Goal: Task Accomplishment & Management: Manage account settings

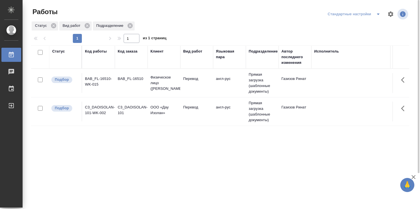
click at [220, 114] on td "англ-рус" at bounding box center [229, 112] width 33 height 20
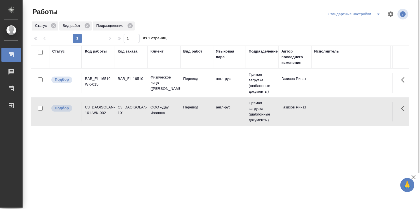
click at [220, 114] on td "англ-рус" at bounding box center [229, 112] width 33 height 20
click at [223, 84] on td "англ-рус" at bounding box center [229, 83] width 33 height 20
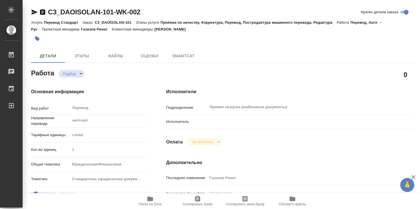
type textarea "x"
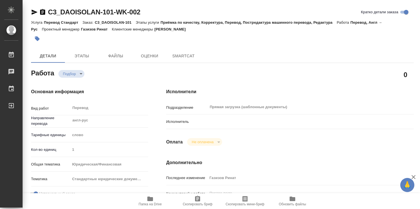
type textarea "x"
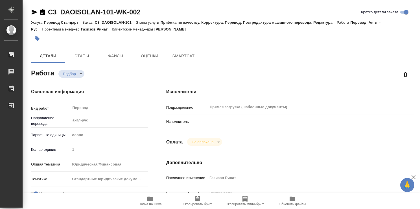
type textarea "x"
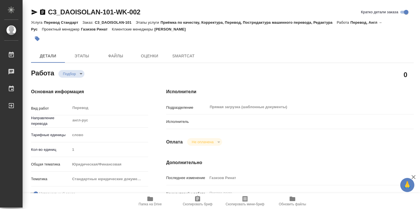
type textarea "x"
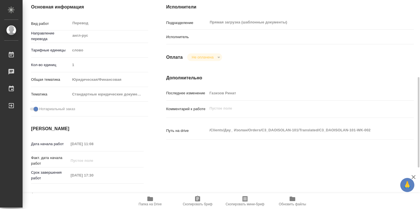
type textarea "x"
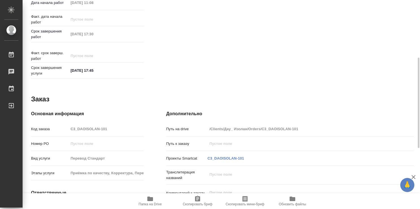
type textarea "x"
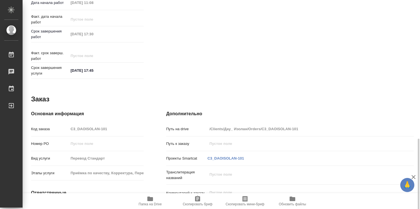
scroll to position [273, 0]
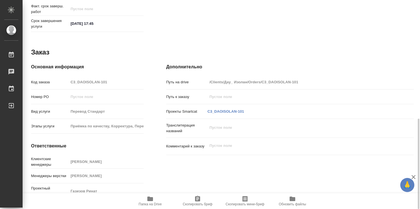
type textarea "x"
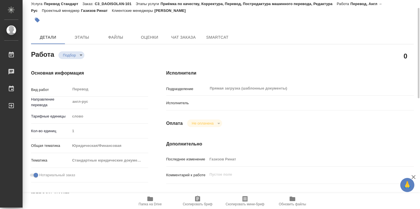
scroll to position [0, 0]
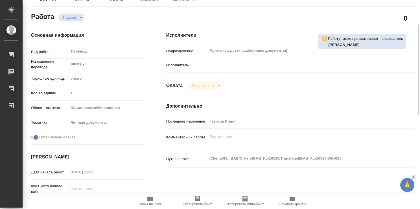
type textarea "x"
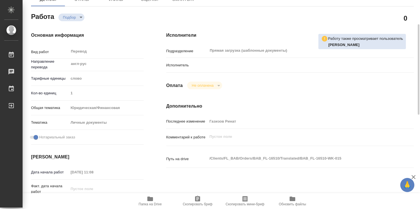
type textarea "x"
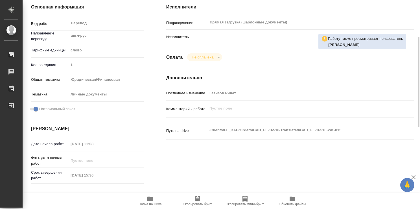
scroll to position [141, 0]
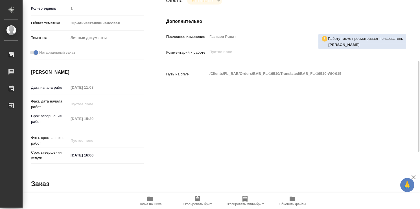
type textarea "x"
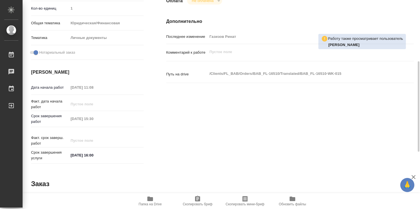
type textarea "x"
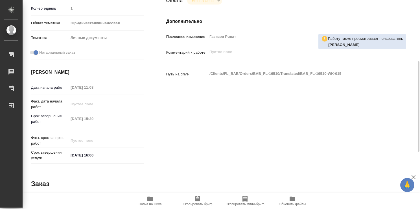
type textarea "x"
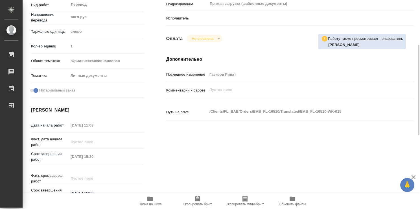
scroll to position [0, 0]
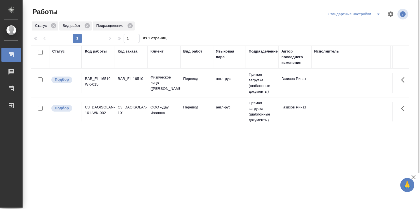
click at [194, 17] on div at bounding box center [223, 14] width 128 height 14
click at [294, 177] on div "Статус Код работы Код заказа Клиент Вид работ Языковая пара Подразделение Автор…" at bounding box center [220, 146] width 379 height 203
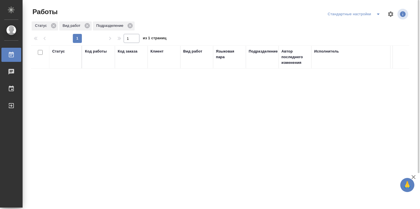
click at [164, 18] on div at bounding box center [223, 14] width 128 height 14
click at [375, 12] on icon "split button" at bounding box center [378, 14] width 7 height 7
click at [305, 18] on div "Стандартные настройки Мои заказы" at bounding box center [347, 14] width 123 height 14
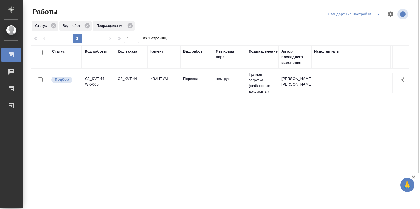
click at [213, 88] on td "нем-рус" at bounding box center [229, 83] width 33 height 20
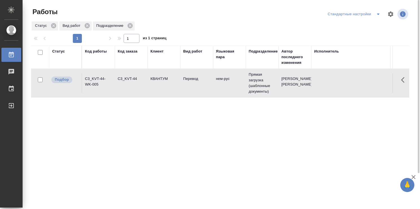
click at [213, 88] on td "нем-рус" at bounding box center [229, 83] width 33 height 20
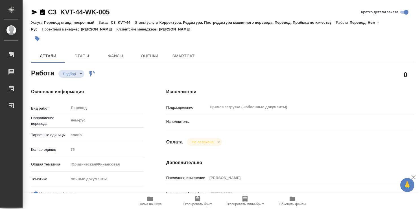
type textarea "x"
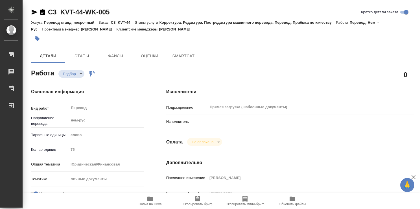
type textarea "x"
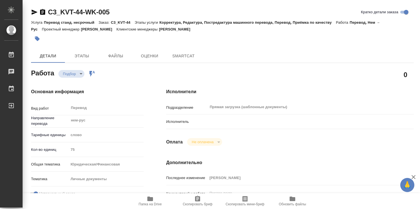
type textarea "x"
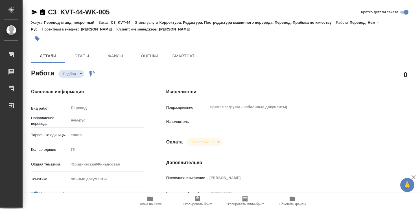
type textarea "x"
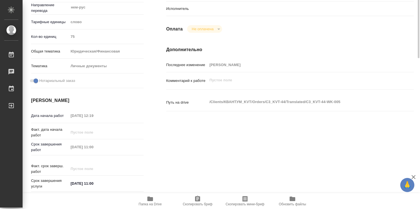
scroll to position [28, 0]
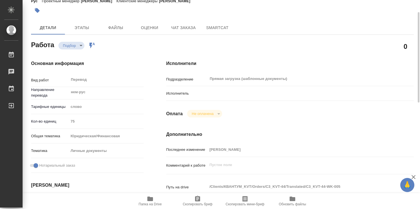
type textarea "x"
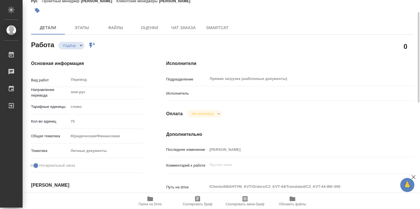
click at [191, 95] on p "Исполнитель" at bounding box center [186, 94] width 41 height 6
type textarea "x"
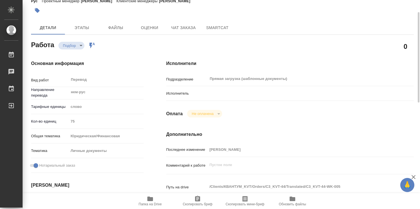
type textarea "x"
click at [182, 93] on p "Исполнитель" at bounding box center [186, 94] width 41 height 6
click at [137, 88] on div "нем-рус ​" at bounding box center [106, 92] width 75 height 10
click at [135, 62] on h4 "Основная информация" at bounding box center [87, 63] width 113 height 7
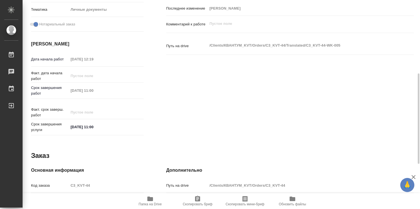
scroll to position [273, 0]
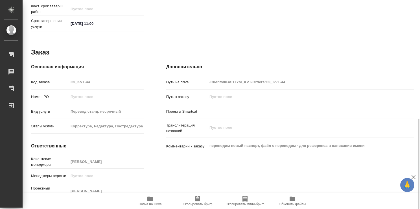
click at [152, 200] on icon "button" at bounding box center [150, 199] width 6 height 5
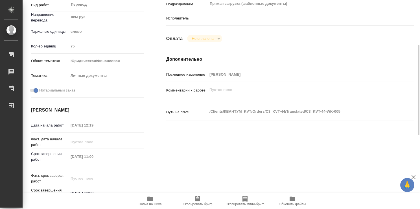
scroll to position [0, 0]
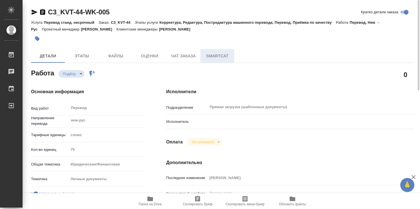
click at [223, 59] on button "SmartCat" at bounding box center [218, 56] width 34 height 14
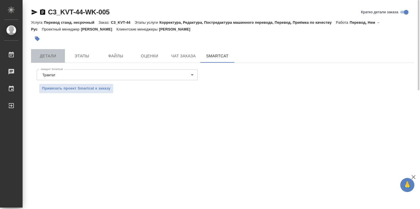
click at [53, 58] on span "Детали" at bounding box center [47, 56] width 27 height 7
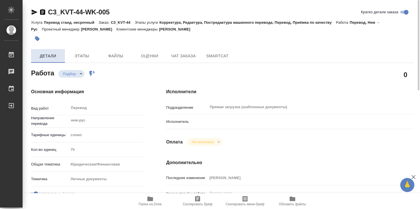
type textarea "x"
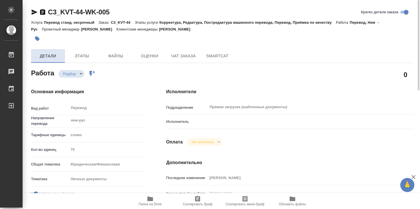
type textarea "x"
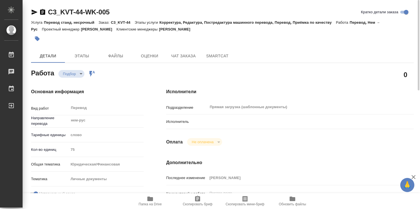
type textarea "x"
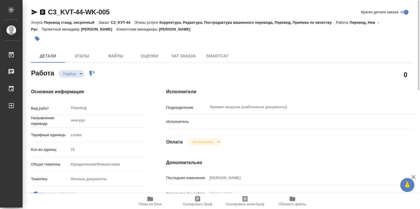
click at [91, 72] on icon at bounding box center [92, 74] width 5 height 6
click at [210, 120] on div at bounding box center [301, 122] width 186 height 10
drag, startPoint x: 210, startPoint y: 120, endPoint x: 177, endPoint y: 118, distance: 33.2
click at [210, 120] on div at bounding box center [301, 122] width 186 height 10
click at [177, 118] on div "Исполнитель" at bounding box center [290, 122] width 248 height 10
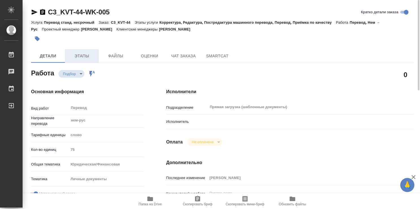
click at [92, 57] on span "Этапы" at bounding box center [81, 56] width 27 height 7
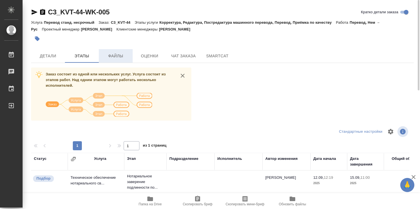
click at [119, 52] on button "Файлы" at bounding box center [116, 56] width 34 height 14
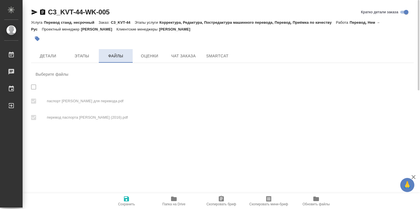
checkbox input "true"
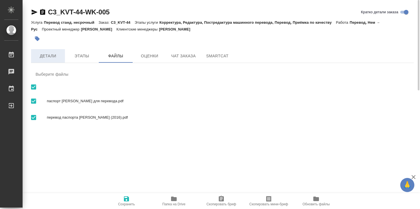
click at [54, 58] on span "Детали" at bounding box center [47, 56] width 27 height 7
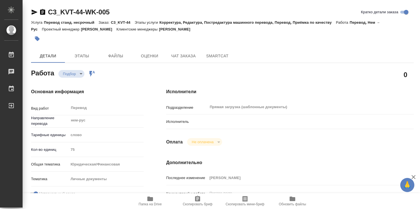
type textarea "x"
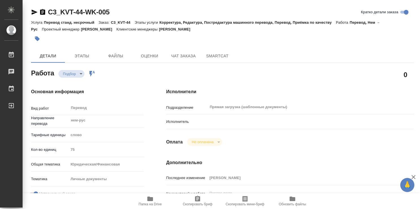
type textarea "x"
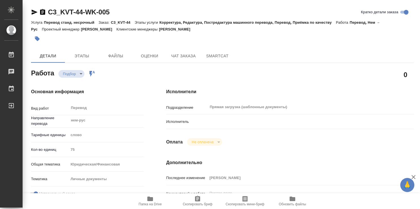
type textarea "x"
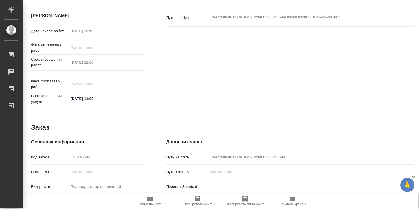
scroll to position [273, 0]
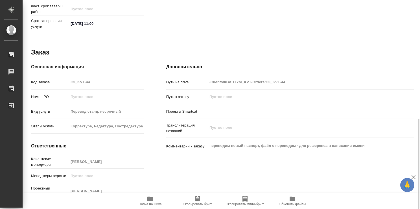
type textarea "x"
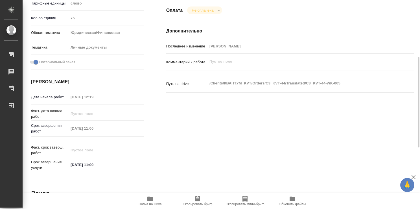
scroll to position [0, 0]
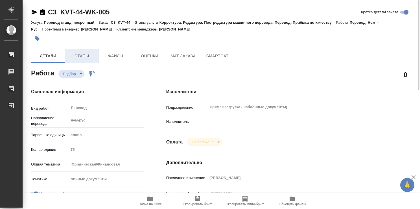
click at [82, 54] on span "Этапы" at bounding box center [81, 56] width 27 height 7
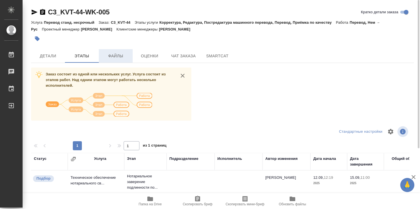
click at [115, 55] on span "Файлы" at bounding box center [115, 56] width 27 height 7
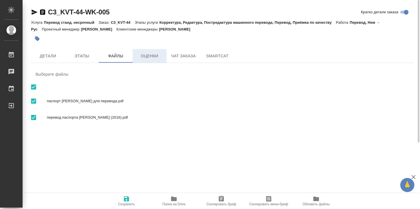
click at [150, 55] on span "Оценки" at bounding box center [149, 56] width 27 height 7
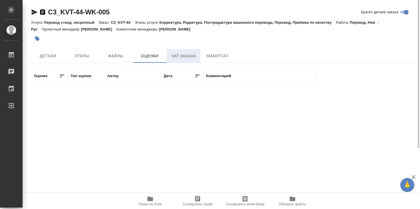
click at [192, 59] on span "Чат заказа" at bounding box center [183, 56] width 27 height 7
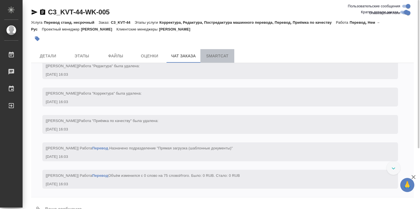
click at [218, 58] on span "SmartCat" at bounding box center [217, 56] width 27 height 7
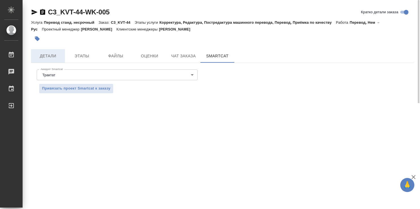
click at [56, 53] on span "Детали" at bounding box center [47, 56] width 27 height 7
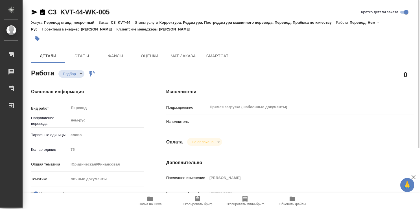
scroll to position [141, 0]
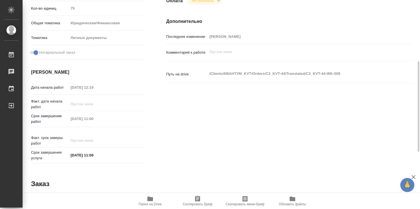
type textarea "x"
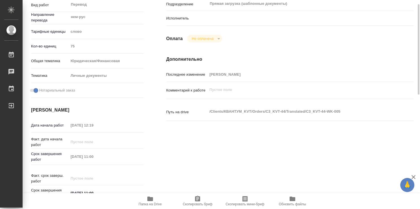
scroll to position [0, 0]
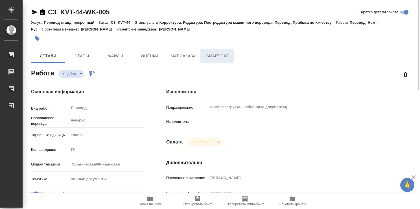
click at [211, 55] on span "SmartCat" at bounding box center [217, 56] width 27 height 7
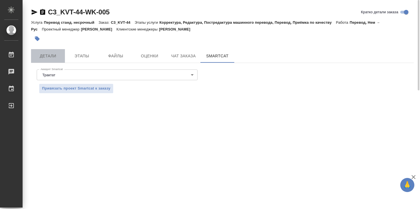
click at [54, 55] on span "Детали" at bounding box center [47, 56] width 27 height 7
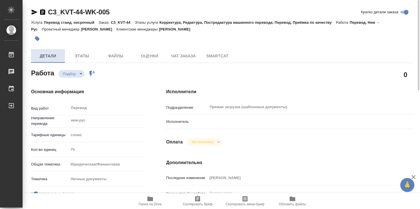
type textarea "x"
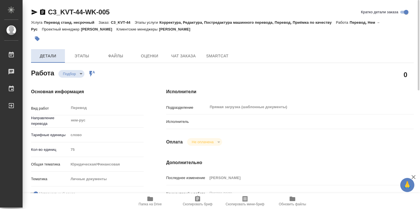
type textarea "x"
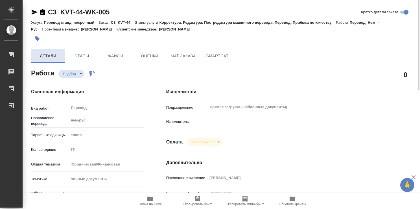
type textarea "x"
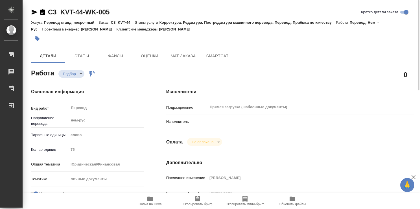
type textarea "x"
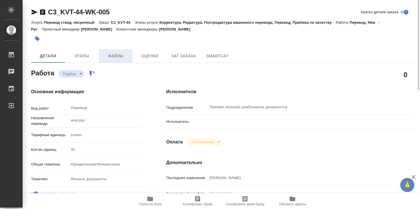
click at [115, 53] on span "Файлы" at bounding box center [115, 56] width 27 height 7
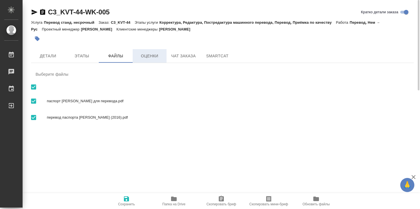
click at [147, 56] on span "Оценки" at bounding box center [149, 56] width 27 height 7
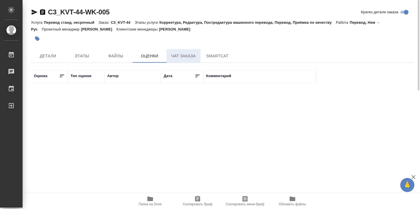
click at [178, 56] on span "Чат заказа" at bounding box center [183, 56] width 27 height 7
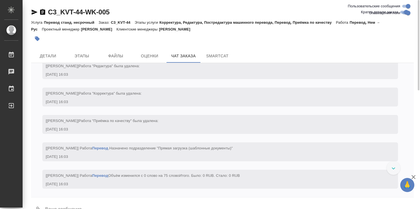
scroll to position [334, 0]
click at [210, 53] on span "SmartCat" at bounding box center [217, 56] width 27 height 7
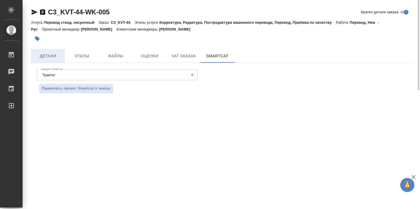
click at [51, 55] on span "Детали" at bounding box center [47, 56] width 27 height 7
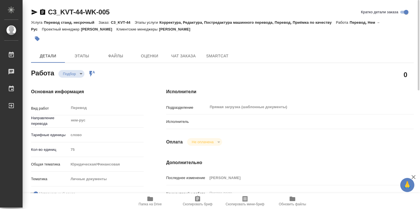
type textarea "x"
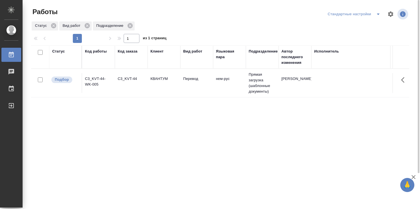
click at [168, 85] on td "КВАНТУМ" at bounding box center [164, 83] width 33 height 20
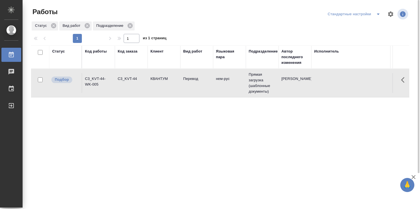
click at [168, 85] on td "КВАНТУМ" at bounding box center [164, 83] width 33 height 20
click at [39, 79] on input "checkbox" at bounding box center [40, 79] width 5 height 5
checkbox input "true"
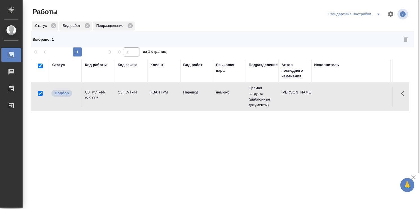
click at [39, 93] on input "checkbox" at bounding box center [40, 93] width 5 height 5
checkbox input "false"
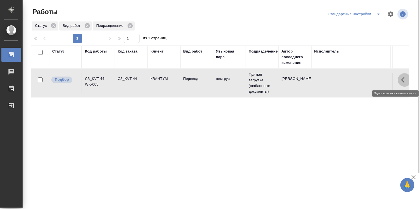
click at [406, 80] on icon "button" at bounding box center [404, 80] width 7 height 7
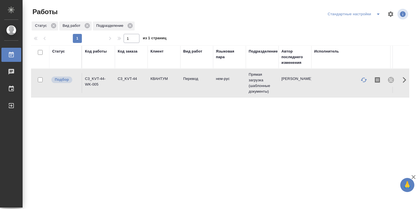
click at [176, 155] on div "Статус Код работы Код заказа Клиент Вид работ Языковая пара Подразделение Автор…" at bounding box center [220, 146] width 379 height 203
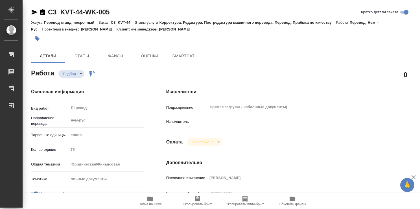
type textarea "x"
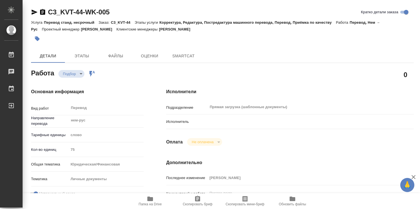
type textarea "x"
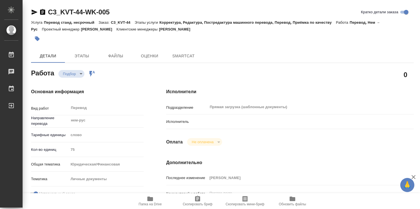
type textarea "x"
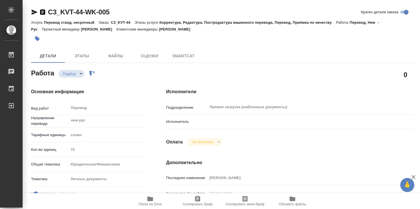
type textarea "x"
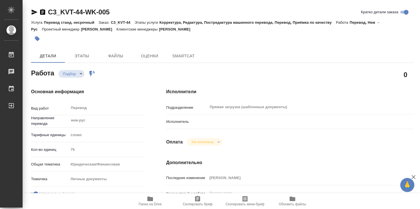
type textarea "x"
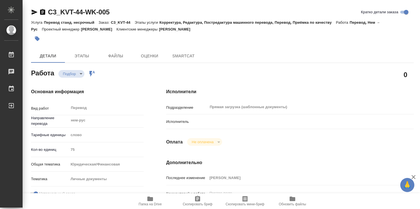
type textarea "x"
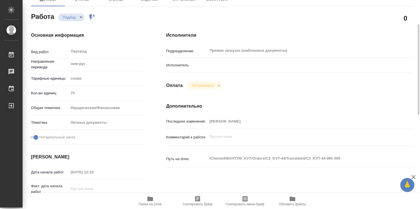
type textarea "x"
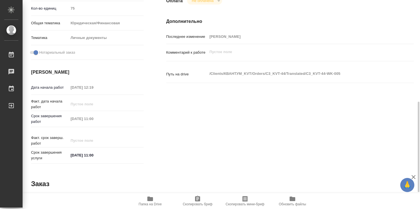
scroll to position [254, 0]
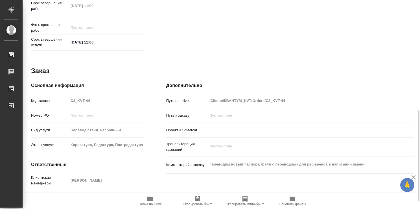
type textarea "x"
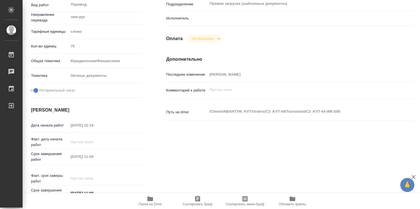
scroll to position [0, 0]
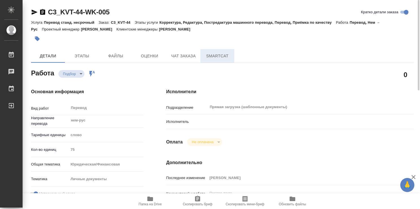
click at [218, 58] on span "SmartCat" at bounding box center [217, 56] width 27 height 7
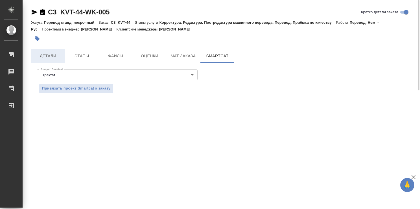
click at [42, 55] on span "Детали" at bounding box center [47, 56] width 27 height 7
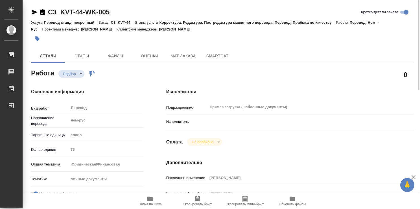
type textarea "x"
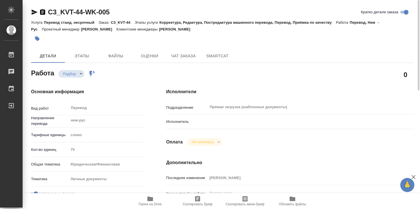
type textarea "x"
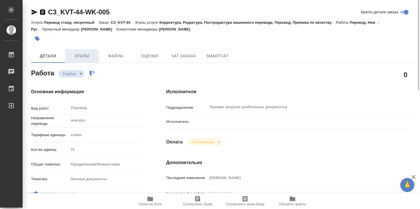
type textarea "x"
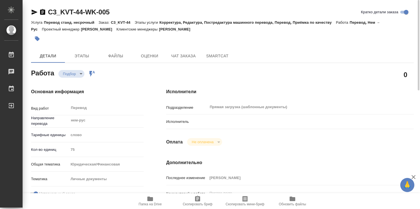
type textarea "x"
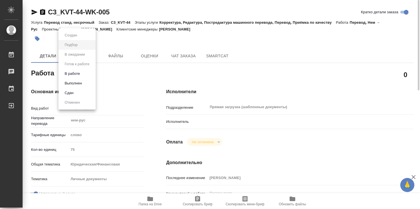
click at [71, 71] on body "🙏 .cls-1 fill:#fff; AWATERA Abramova Valeriia Работы 0 Чаты График Выйти C3_KVT…" at bounding box center [210, 104] width 420 height 209
click at [158, 73] on div at bounding box center [210, 104] width 420 height 209
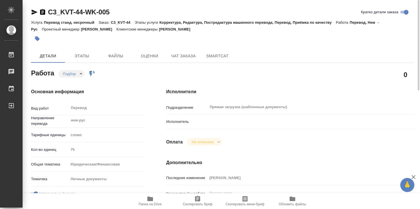
scroll to position [56, 0]
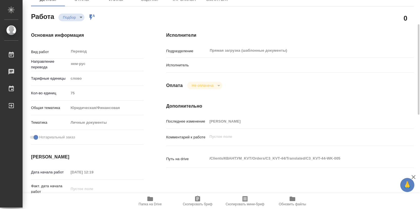
click at [200, 68] on div "Исполнитель" at bounding box center [290, 65] width 248 height 10
drag, startPoint x: 188, startPoint y: 66, endPoint x: 182, endPoint y: 64, distance: 5.7
click at [188, 66] on p "Исполнитель" at bounding box center [186, 65] width 41 height 6
click at [182, 64] on p "Исполнитель" at bounding box center [186, 65] width 41 height 6
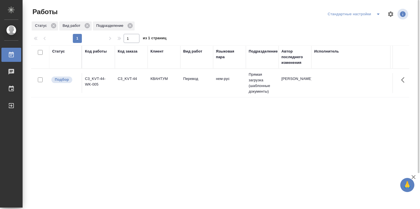
click at [327, 139] on div "Статус Код работы Код заказа Клиент Вид работ Языковая пара Подразделение Автор…" at bounding box center [220, 146] width 379 height 203
click at [67, 79] on p "Подбор" at bounding box center [62, 80] width 14 height 6
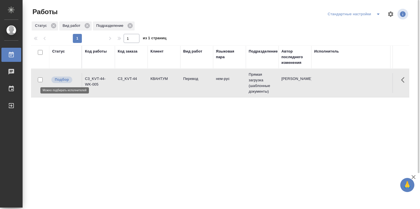
click at [65, 79] on p "Подбор" at bounding box center [62, 80] width 14 height 6
click at [225, 82] on td "нем-рус" at bounding box center [229, 83] width 33 height 20
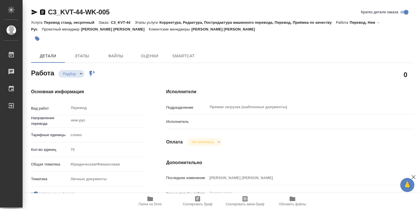
type textarea "x"
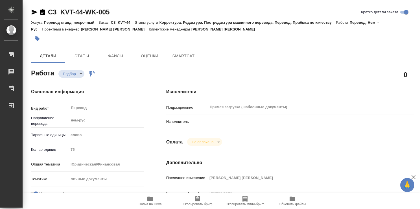
type textarea "x"
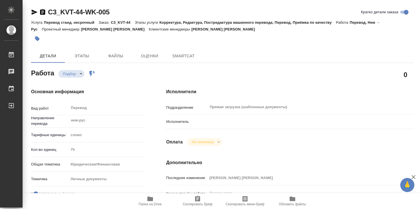
type textarea "x"
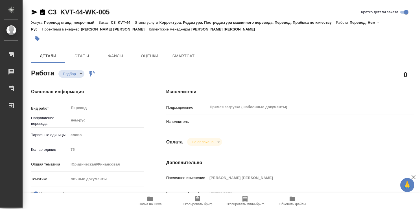
type textarea "x"
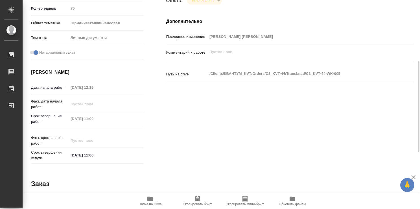
type textarea "x"
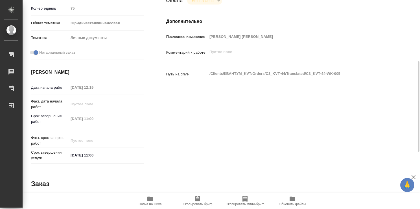
scroll to position [273, 0]
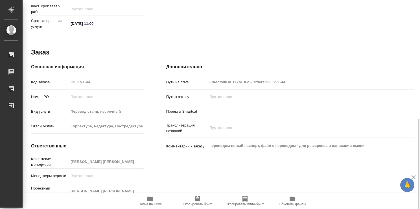
type textarea "x"
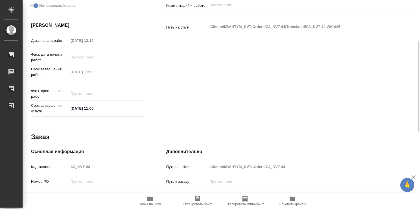
scroll to position [132, 0]
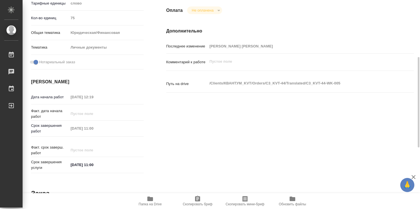
type textarea "x"
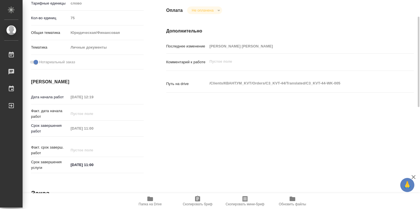
scroll to position [0, 0]
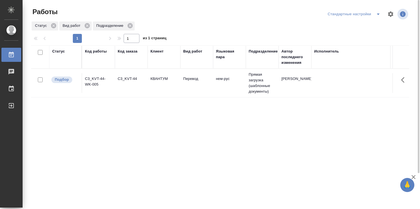
click at [177, 88] on td "КВАНТУМ" at bounding box center [164, 83] width 33 height 20
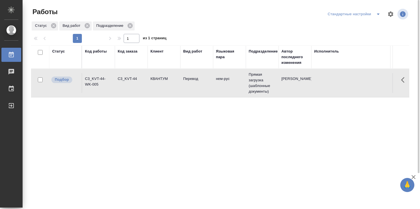
click at [177, 88] on td "КВАНТУМ" at bounding box center [164, 83] width 33 height 20
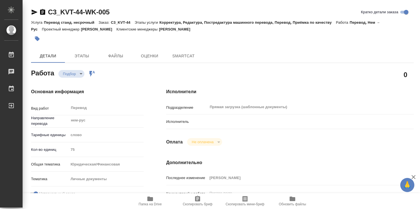
type textarea "x"
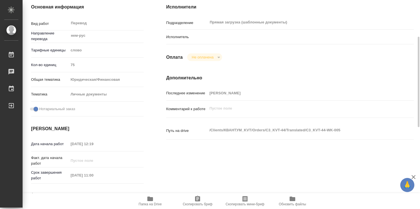
type textarea "x"
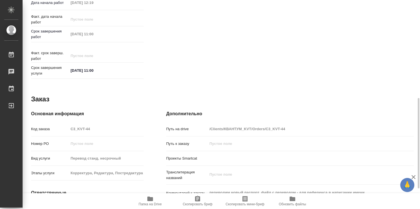
scroll to position [273, 0]
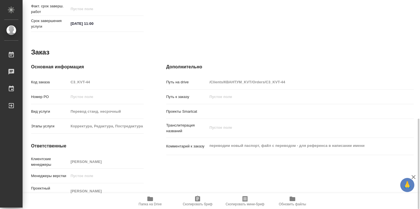
type textarea "x"
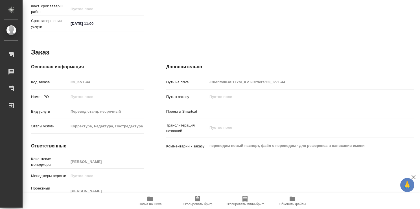
type textarea "x"
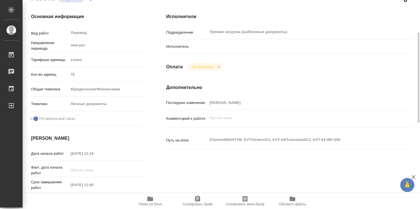
scroll to position [0, 0]
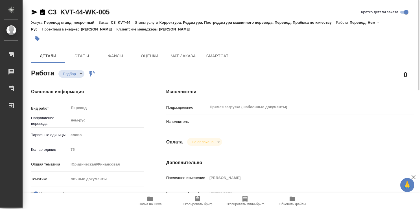
click at [238, 142] on div "Оплата Не оплачена notPayed" at bounding box center [290, 142] width 248 height 8
click at [408, 186] on span "🙏" at bounding box center [408, 185] width 10 height 12
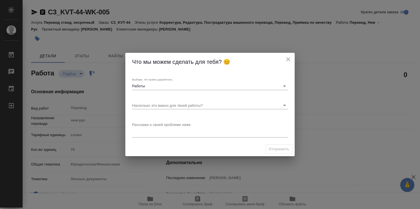
click at [288, 59] on icon "close" at bounding box center [288, 59] width 7 height 7
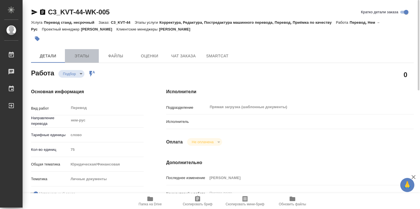
click at [81, 55] on span "Этапы" at bounding box center [81, 56] width 27 height 7
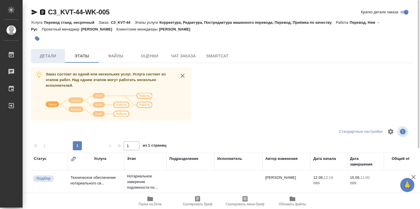
click at [44, 52] on button "Детали" at bounding box center [48, 56] width 34 height 14
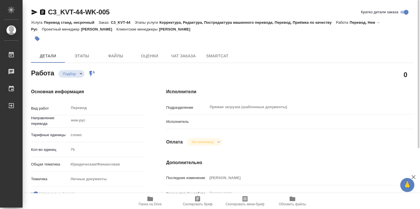
type textarea "x"
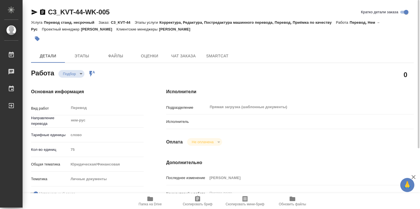
type textarea "x"
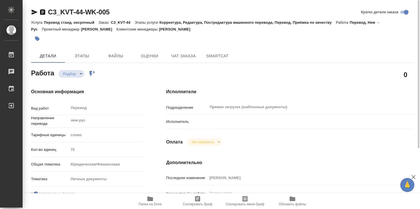
type textarea "x"
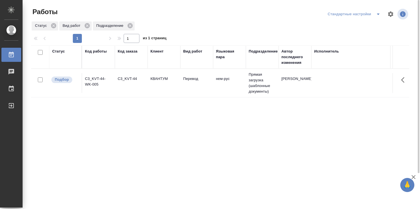
click at [329, 51] on div "Исполнитель" at bounding box center [326, 52] width 25 height 6
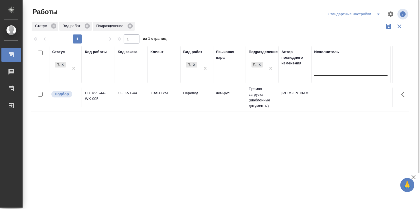
click at [336, 68] on div at bounding box center [350, 70] width 73 height 8
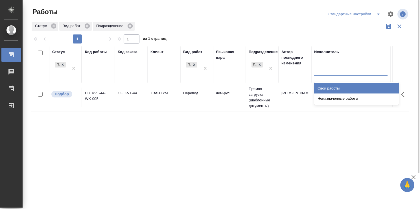
click at [318, 28] on div "Статус Вид работ Подразделение" at bounding box center [220, 26] width 379 height 11
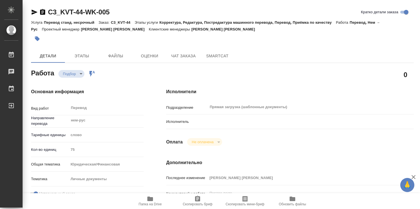
click at [91, 71] on icon at bounding box center [92, 74] width 5 height 6
click at [210, 141] on button "Не оплачена" at bounding box center [202, 142] width 25 height 5
click at [220, 141] on div "Не оплачена" at bounding box center [204, 142] width 35 height 8
click at [206, 124] on p "Исполнитель" at bounding box center [186, 122] width 41 height 6
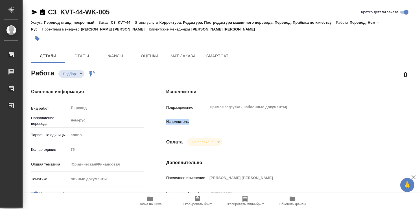
click at [206, 124] on p "Исполнитель" at bounding box center [186, 122] width 41 height 6
click at [166, 108] on p "Подразделение" at bounding box center [186, 108] width 41 height 6
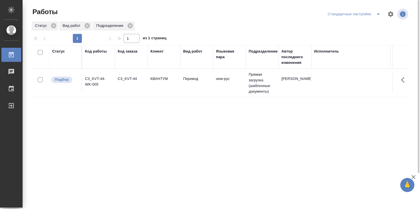
click at [162, 88] on td "КВАНТУМ" at bounding box center [164, 83] width 33 height 20
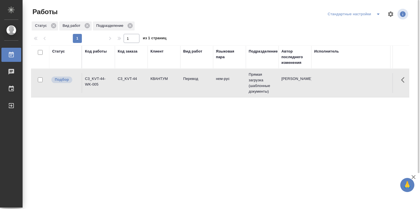
click at [162, 88] on td "КВАНТУМ" at bounding box center [164, 83] width 33 height 20
click at [169, 123] on div "Статус Код работы Код заказа Клиент Вид работ Языковая пара Подразделение Автор…" at bounding box center [220, 146] width 379 height 203
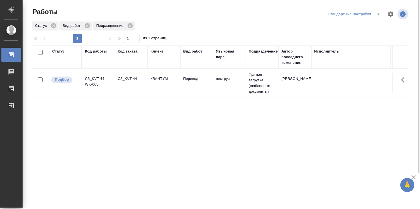
click at [173, 89] on td "КВАНТУМ" at bounding box center [164, 83] width 33 height 20
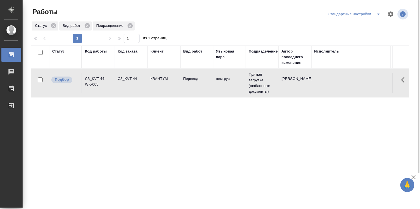
click at [173, 89] on td "КВАНТУМ" at bounding box center [164, 83] width 33 height 20
click at [162, 19] on div at bounding box center [223, 14] width 128 height 14
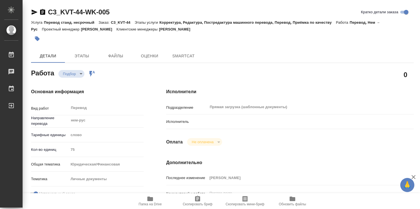
type textarea "x"
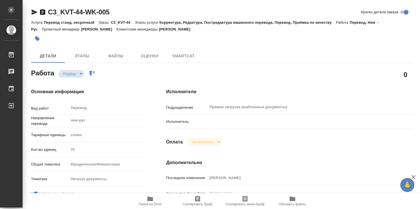
type textarea "x"
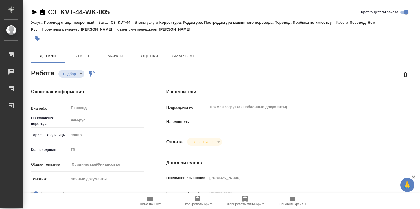
type textarea "x"
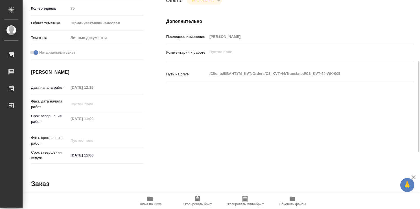
scroll to position [273, 0]
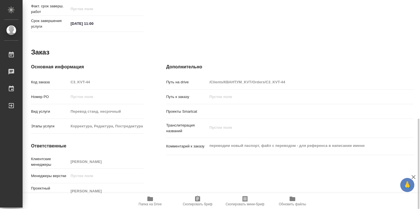
type textarea "x"
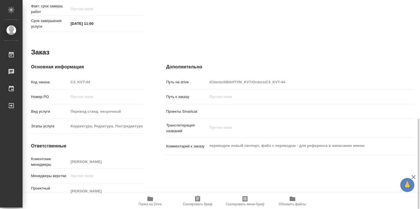
type textarea "x"
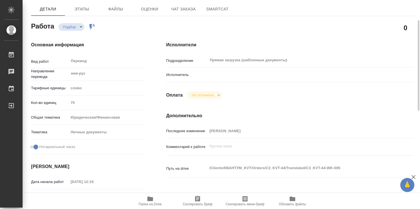
scroll to position [0, 0]
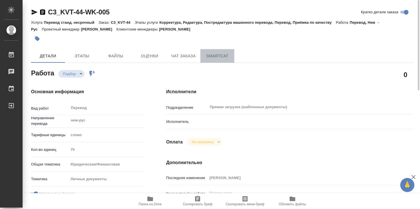
click at [214, 55] on span "SmartCat" at bounding box center [217, 56] width 27 height 7
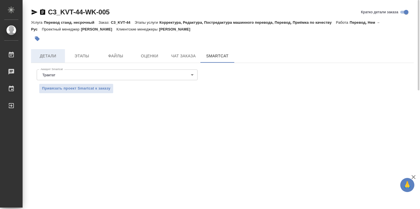
click at [47, 55] on span "Детали" at bounding box center [47, 56] width 27 height 7
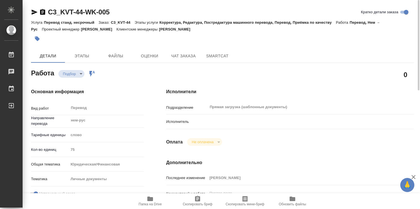
type textarea "x"
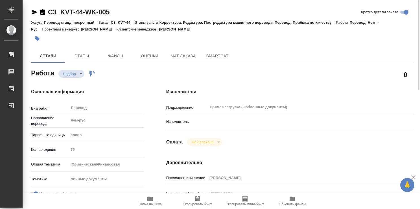
type textarea "x"
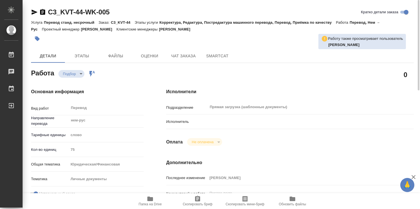
type textarea "x"
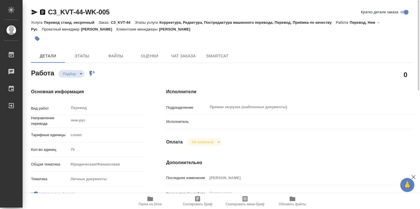
click at [147, 204] on span "Папка на Drive" at bounding box center [150, 204] width 23 height 4
click at [151, 197] on icon "button" at bounding box center [150, 199] width 6 height 5
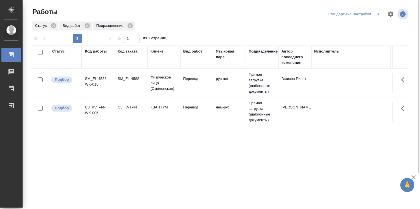
click at [187, 88] on td "Перевод" at bounding box center [197, 83] width 33 height 20
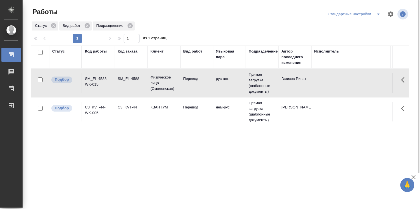
click at [187, 88] on td "Перевод" at bounding box center [197, 83] width 33 height 20
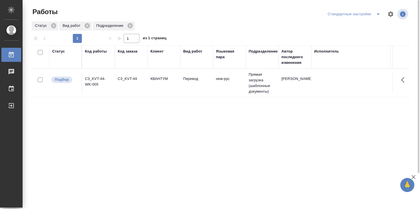
click at [149, 90] on td "КВАНТУМ" at bounding box center [164, 83] width 33 height 20
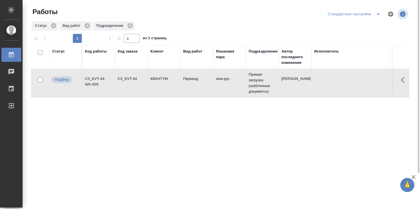
click at [143, 155] on div "Статус Код работы Код заказа Клиент Вид работ Языковая пара Подразделение Автор…" at bounding box center [220, 146] width 379 height 203
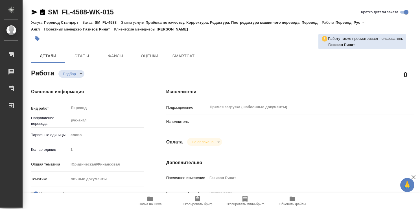
type textarea "x"
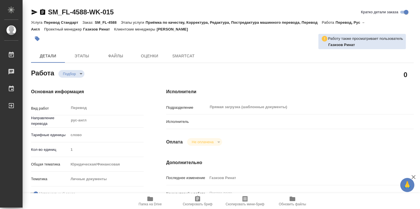
type textarea "x"
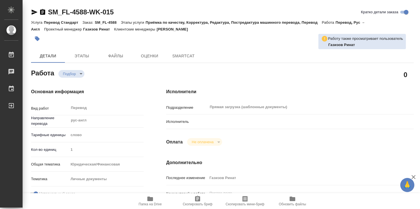
type textarea "x"
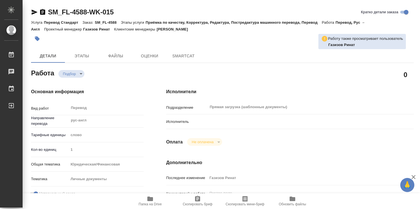
type textarea "x"
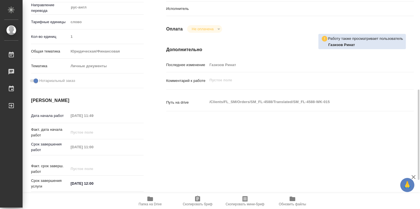
scroll to position [141, 0]
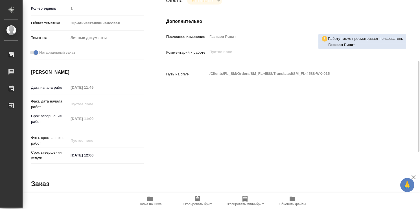
type textarea "x"
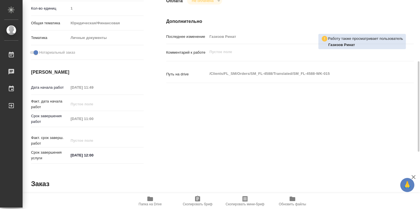
scroll to position [273, 0]
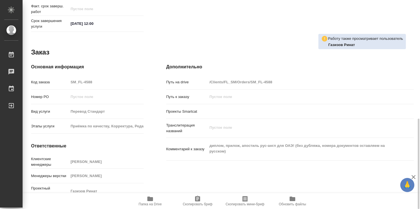
type textarea "x"
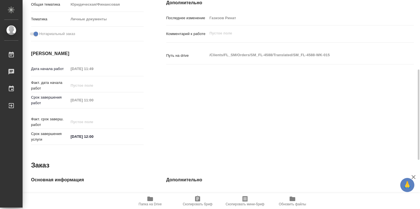
scroll to position [0, 0]
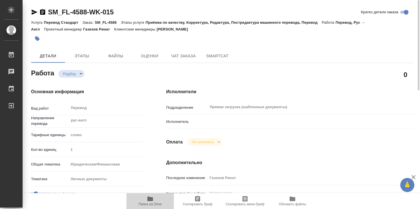
click at [152, 199] on icon "button" at bounding box center [150, 199] width 6 height 5
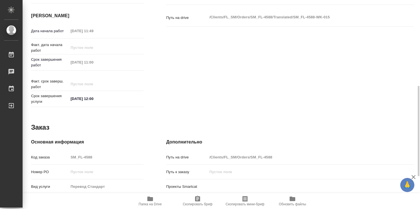
scroll to position [273, 0]
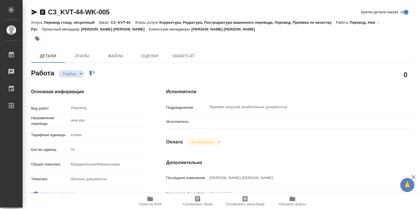
type textarea "x"
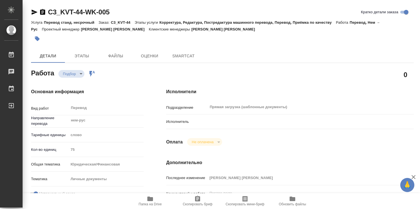
type textarea "x"
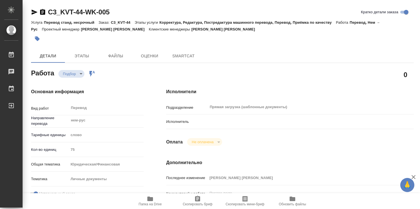
type textarea "x"
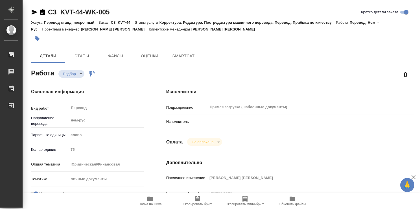
type textarea "x"
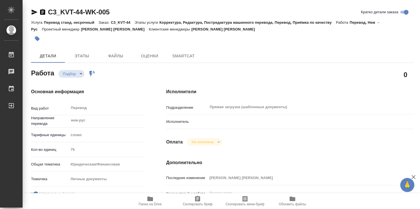
type textarea "x"
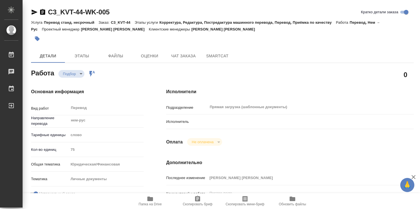
type textarea "x"
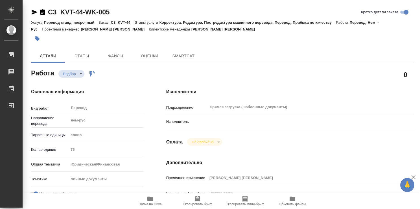
type textarea "x"
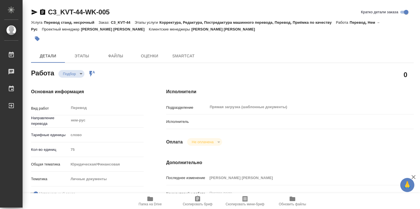
type textarea "x"
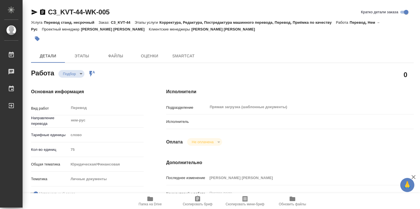
type textarea "x"
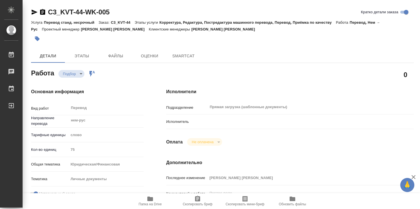
type textarea "x"
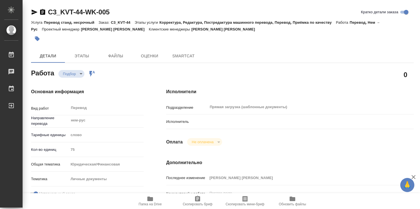
type textarea "x"
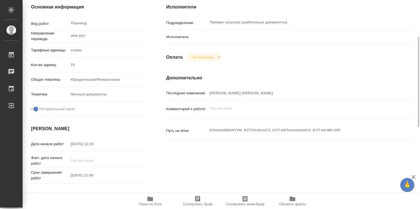
type textarea "x"
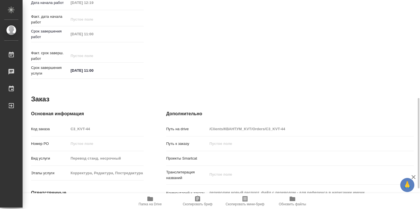
scroll to position [273, 0]
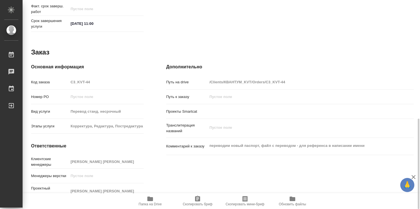
type textarea "x"
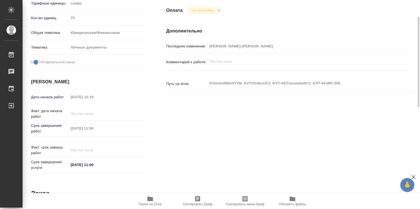
scroll to position [0, 0]
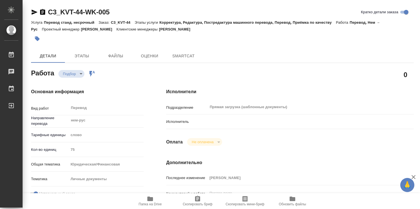
type textarea "x"
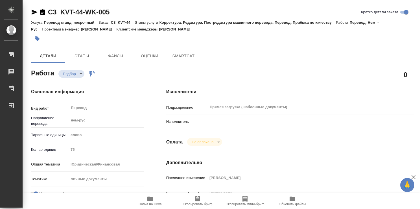
type textarea "x"
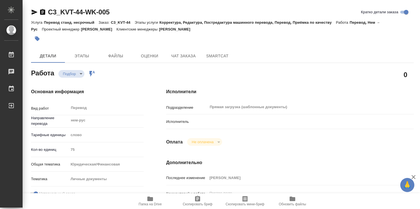
type textarea "x"
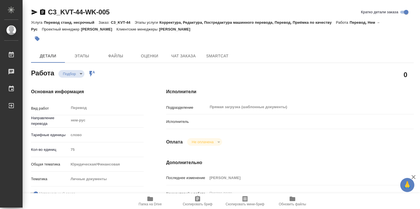
type textarea "x"
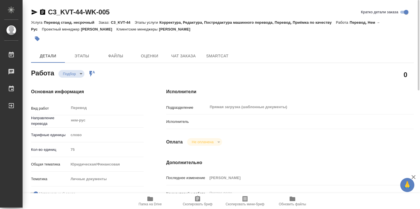
click at [152, 200] on icon "button" at bounding box center [150, 199] width 6 height 5
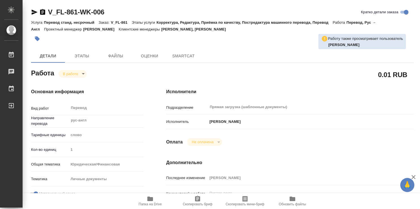
type textarea "x"
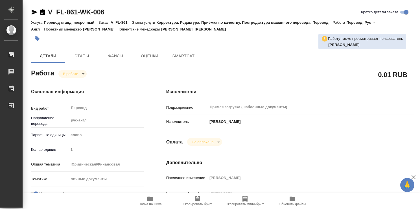
type textarea "x"
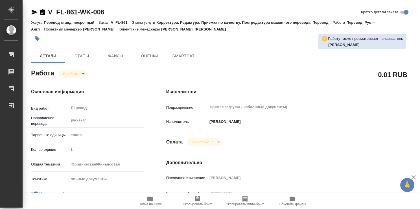
type textarea "x"
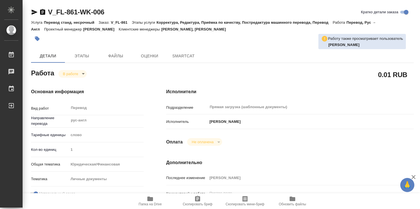
type textarea "x"
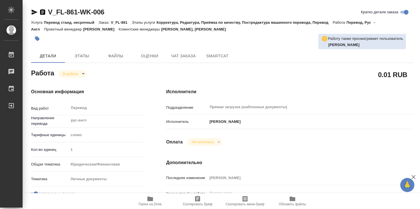
type textarea "x"
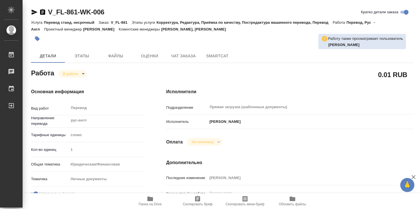
type textarea "x"
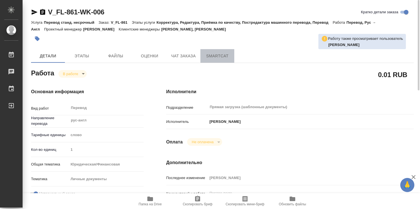
click at [208, 56] on span "SmartCat" at bounding box center [217, 56] width 27 height 7
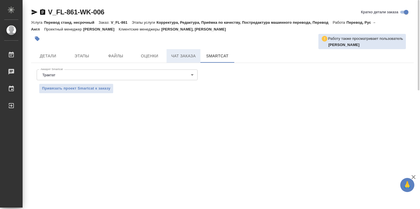
click at [181, 55] on span "Чат заказа" at bounding box center [183, 56] width 27 height 7
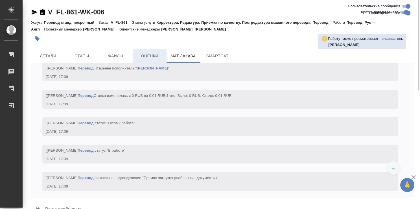
scroll to position [1533, 0]
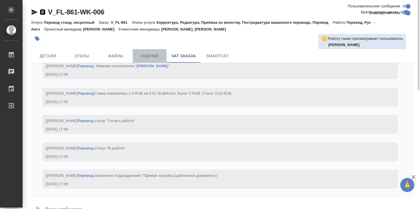
click at [150, 55] on span "Оценки" at bounding box center [149, 56] width 27 height 7
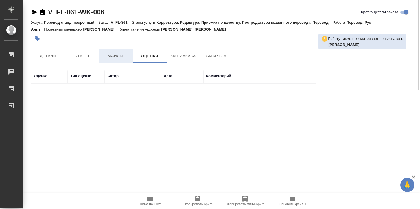
click at [117, 55] on span "Файлы" at bounding box center [115, 56] width 27 height 7
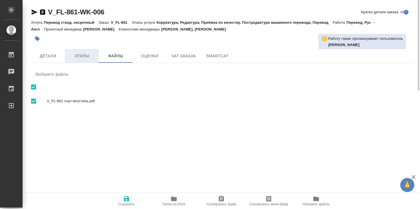
click at [86, 55] on span "Этапы" at bounding box center [81, 56] width 27 height 7
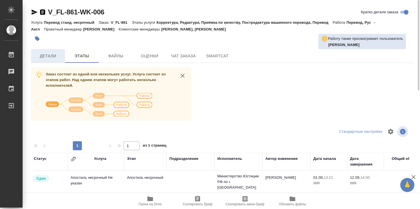
click at [49, 54] on span "Детали" at bounding box center [47, 56] width 27 height 7
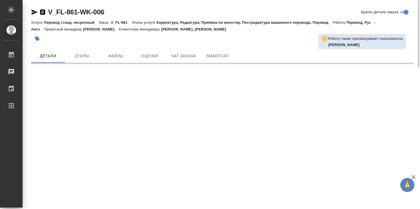
scroll to position [28, 0]
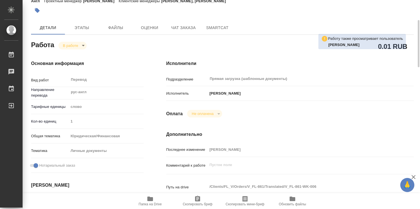
type textarea "x"
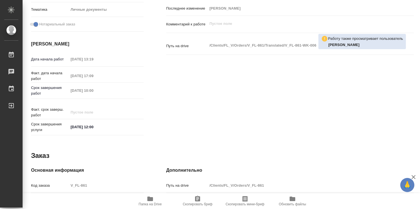
scroll to position [273, 0]
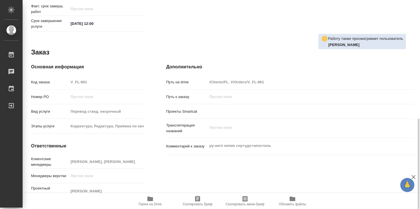
type textarea "x"
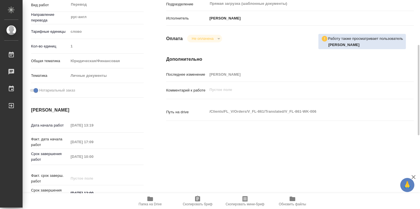
scroll to position [0, 0]
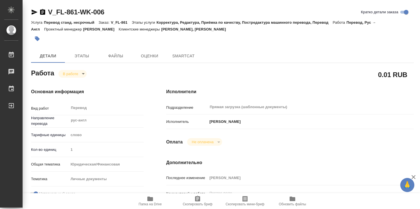
type textarea "x"
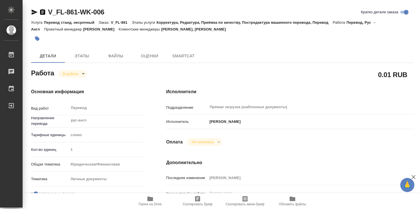
type textarea "x"
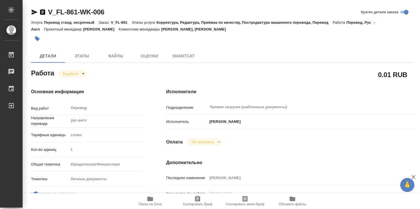
type textarea "x"
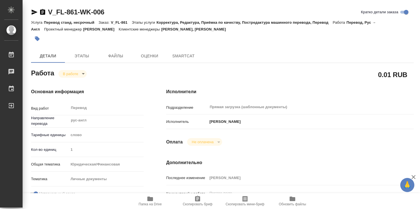
type textarea "x"
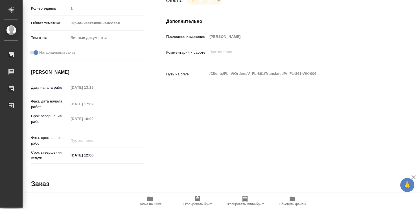
type textarea "x"
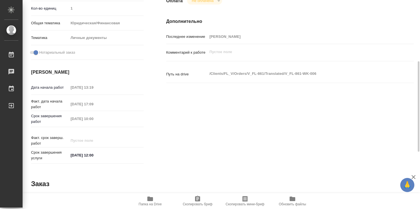
scroll to position [273, 0]
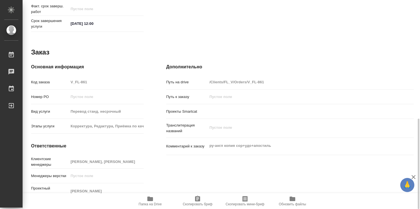
type textarea "x"
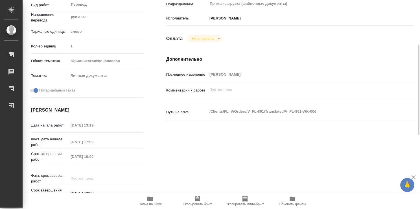
scroll to position [0, 0]
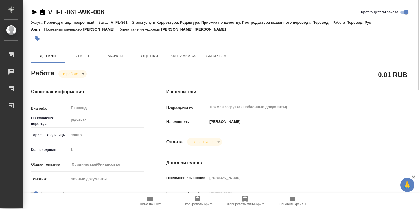
click at [268, 42] on div at bounding box center [158, 38] width 255 height 12
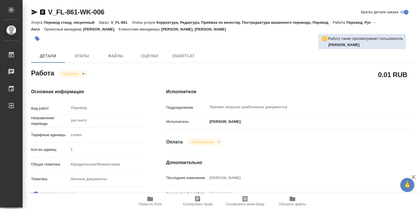
type textarea "x"
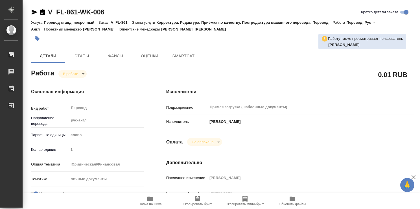
type textarea "x"
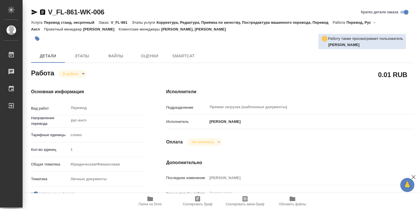
type textarea "x"
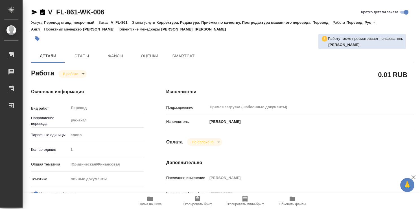
type textarea "x"
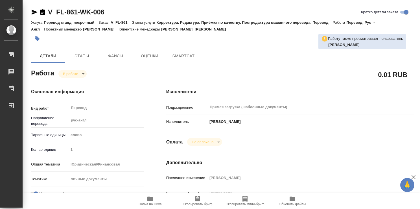
type textarea "x"
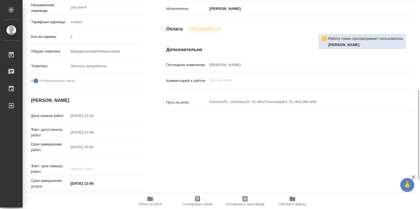
type textarea "x"
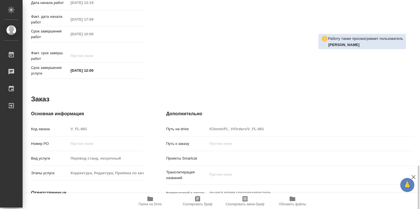
scroll to position [273, 0]
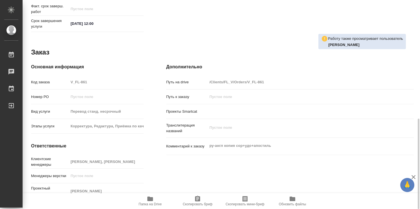
type textarea "x"
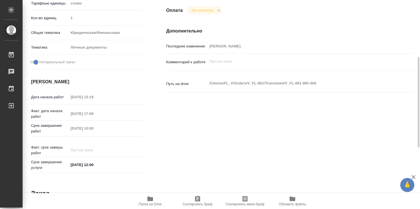
scroll to position [0, 0]
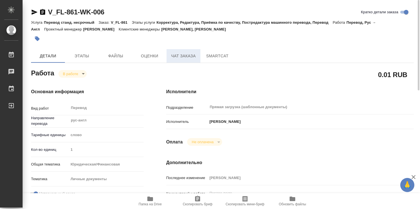
click at [181, 58] on span "Чат заказа" at bounding box center [183, 56] width 27 height 7
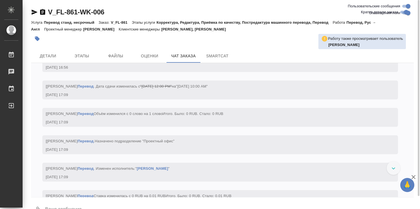
scroll to position [1560, 0]
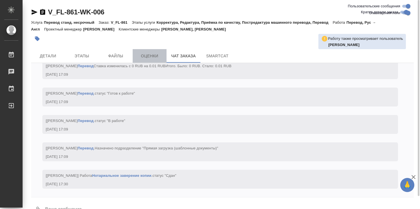
click at [145, 53] on span "Оценки" at bounding box center [149, 56] width 27 height 7
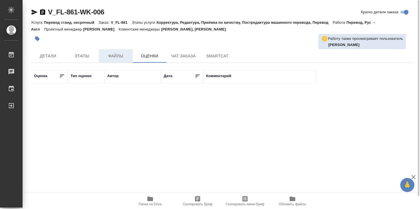
click at [114, 56] on span "Файлы" at bounding box center [115, 56] width 27 height 7
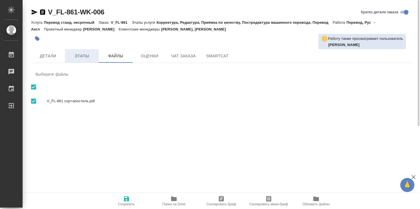
click at [88, 57] on span "Этапы" at bounding box center [81, 56] width 27 height 7
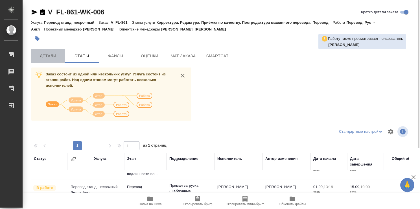
click at [55, 51] on button "Детали" at bounding box center [48, 56] width 34 height 14
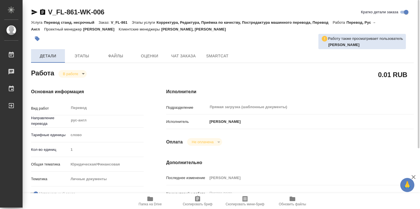
type textarea "x"
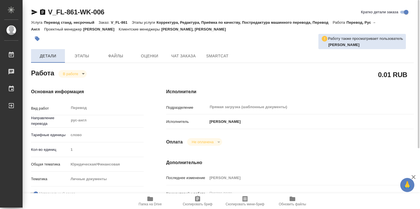
type textarea "x"
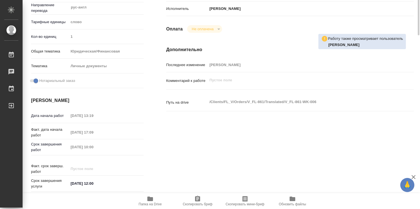
type textarea "x"
